Goal: Navigation & Orientation: Find specific page/section

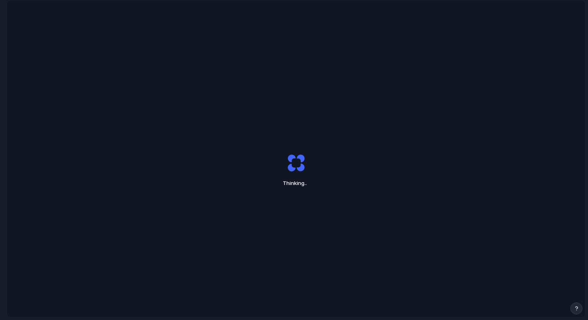
click at [294, 160] on div at bounding box center [294, 160] width 0 height 0
